Goal: Obtain resource: Download file/media

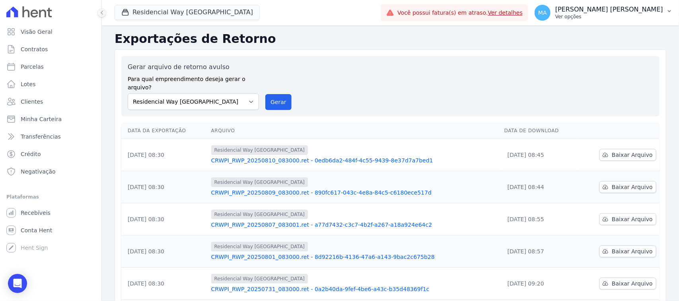
click at [607, 20] on div "MA [PERSON_NAME] [PERSON_NAME] Ver opções" at bounding box center [598, 13] width 128 height 16
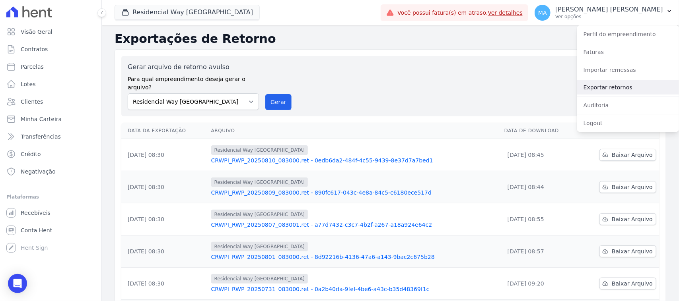
click at [595, 89] on link "Exportar retornos" at bounding box center [628, 87] width 102 height 14
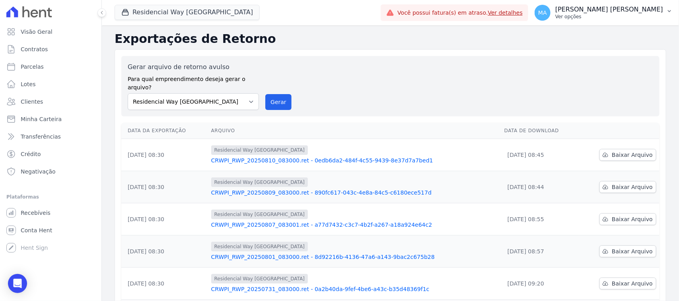
click at [600, 16] on p "Ver opções" at bounding box center [609, 17] width 108 height 6
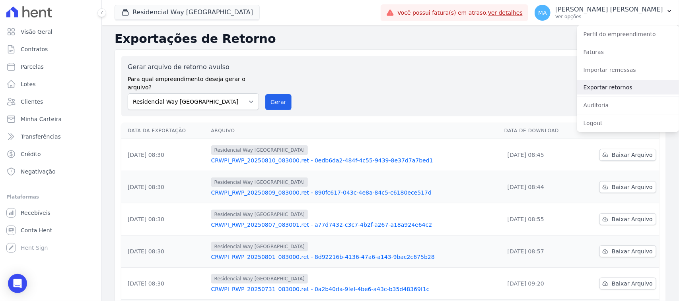
click at [607, 87] on link "Exportar retornos" at bounding box center [628, 87] width 102 height 14
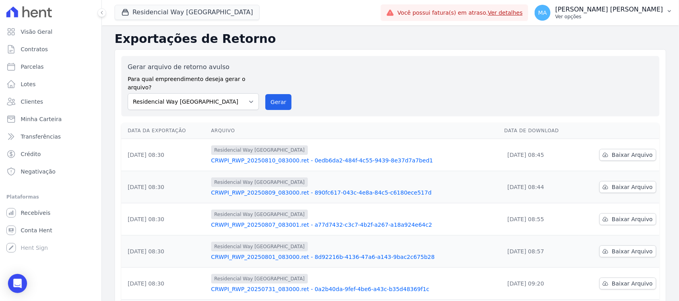
click at [604, 18] on p "Ver opções" at bounding box center [609, 17] width 108 height 6
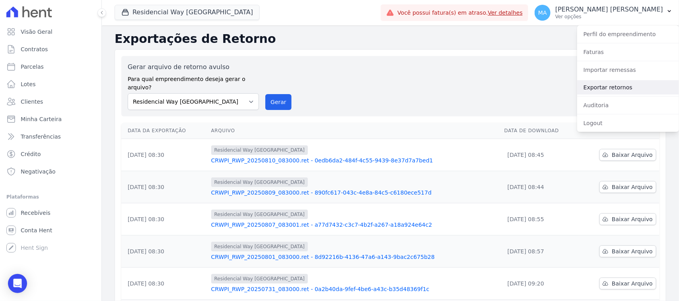
click at [604, 87] on link "Exportar retornos" at bounding box center [628, 87] width 102 height 14
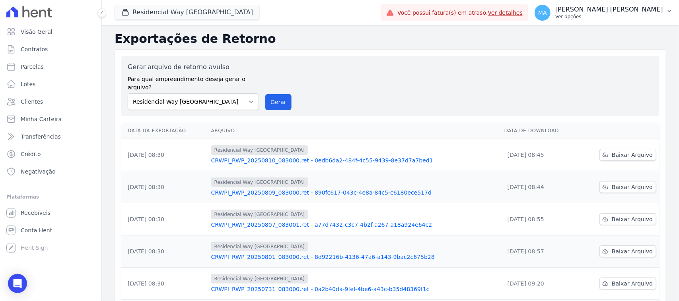
click at [607, 17] on p "Ver opções" at bounding box center [609, 17] width 108 height 6
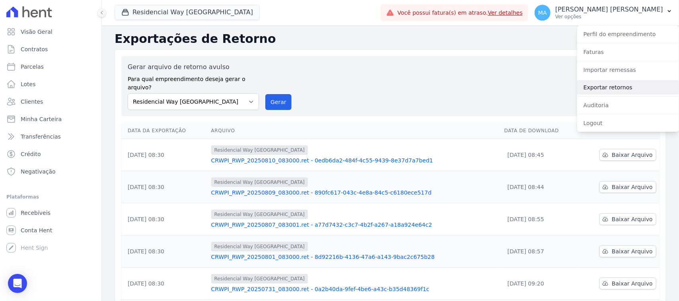
click at [612, 87] on link "Exportar retornos" at bounding box center [628, 87] width 102 height 14
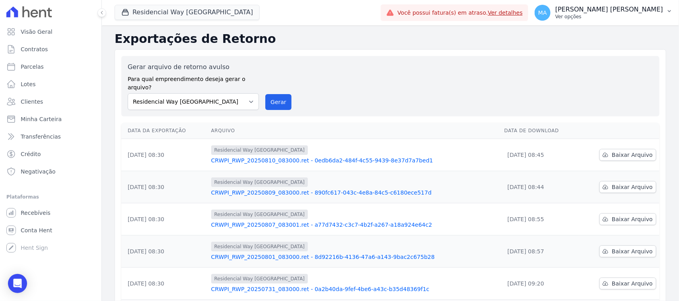
click at [601, 18] on p "Ver opções" at bounding box center [609, 17] width 108 height 6
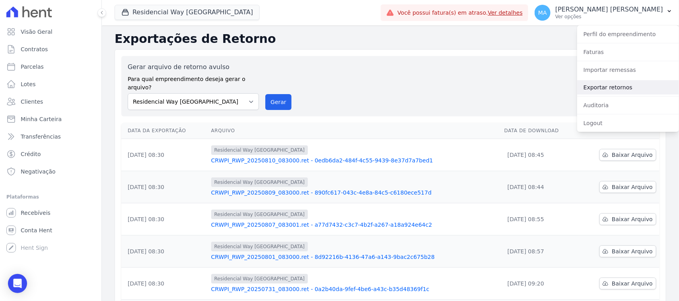
click at [598, 86] on link "Exportar retornos" at bounding box center [628, 87] width 102 height 14
click at [598, 87] on link "Exportar retornos" at bounding box center [628, 87] width 102 height 14
